Goal: Information Seeking & Learning: Learn about a topic

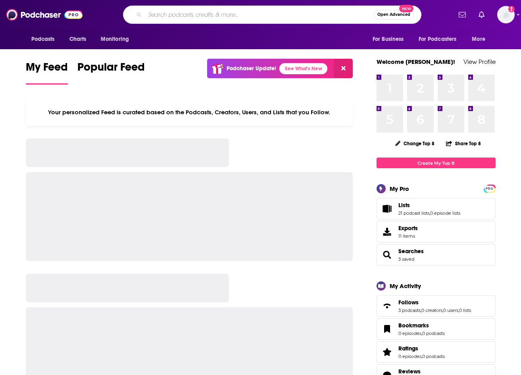
click at [220, 14] on input "Search podcasts, credits, & more..." at bounding box center [259, 14] width 229 height 13
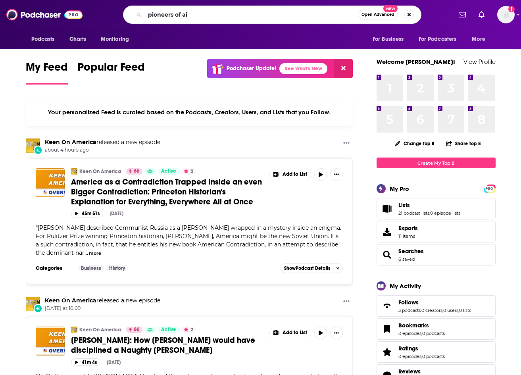
type input "pioneers of ai"
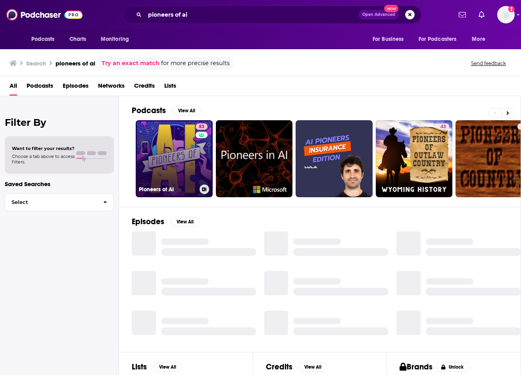
click at [176, 155] on link "83 Pioneers of AI" at bounding box center [174, 158] width 77 height 77
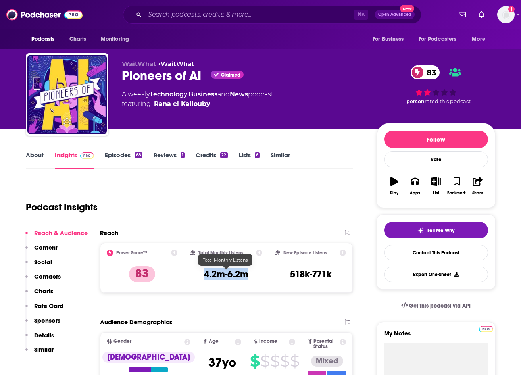
drag, startPoint x: 258, startPoint y: 276, endPoint x: 206, endPoint y: 276, distance: 51.9
click at [206, 276] on div "Total Monthly Listens 4.2m-6.2m" at bounding box center [226, 267] width 72 height 36
copy h3 "4.2m-6.2m"
